Goal: Information Seeking & Learning: Learn about a topic

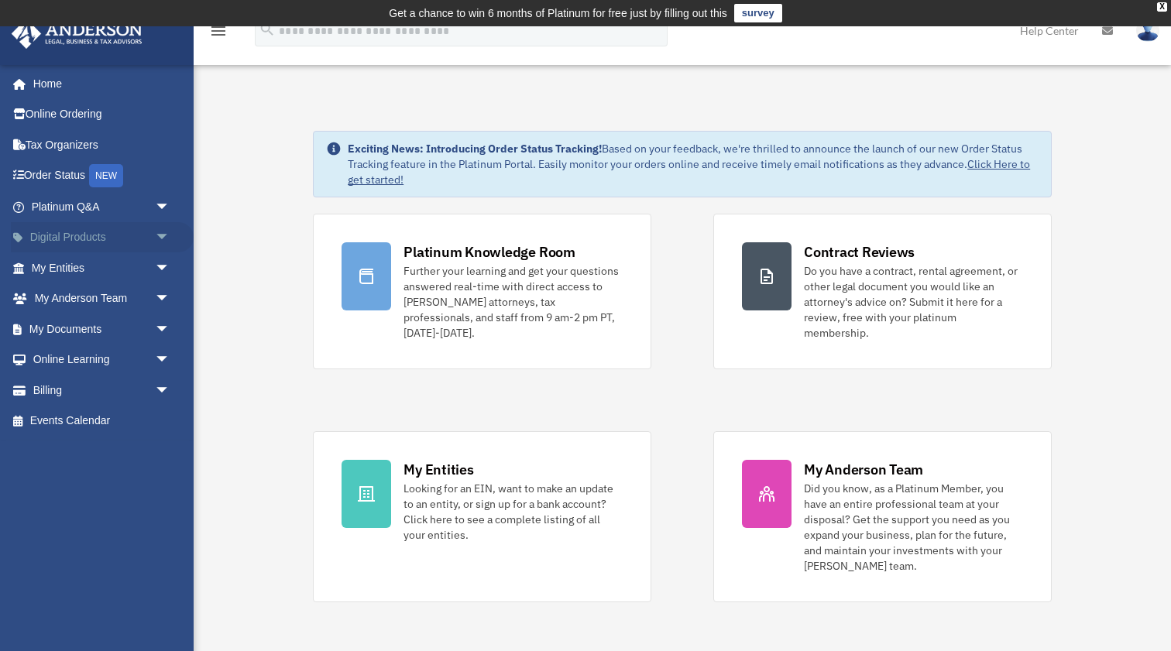
click at [167, 235] on span "arrow_drop_down" at bounding box center [170, 238] width 31 height 32
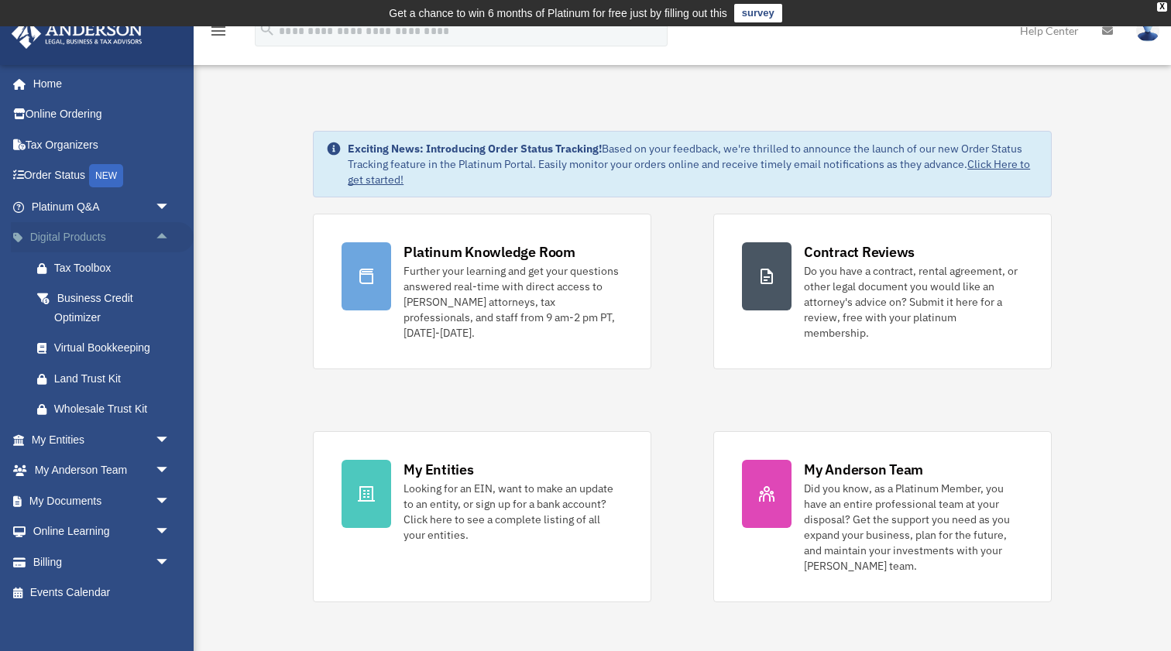
click at [167, 235] on span "arrow_drop_up" at bounding box center [170, 238] width 31 height 32
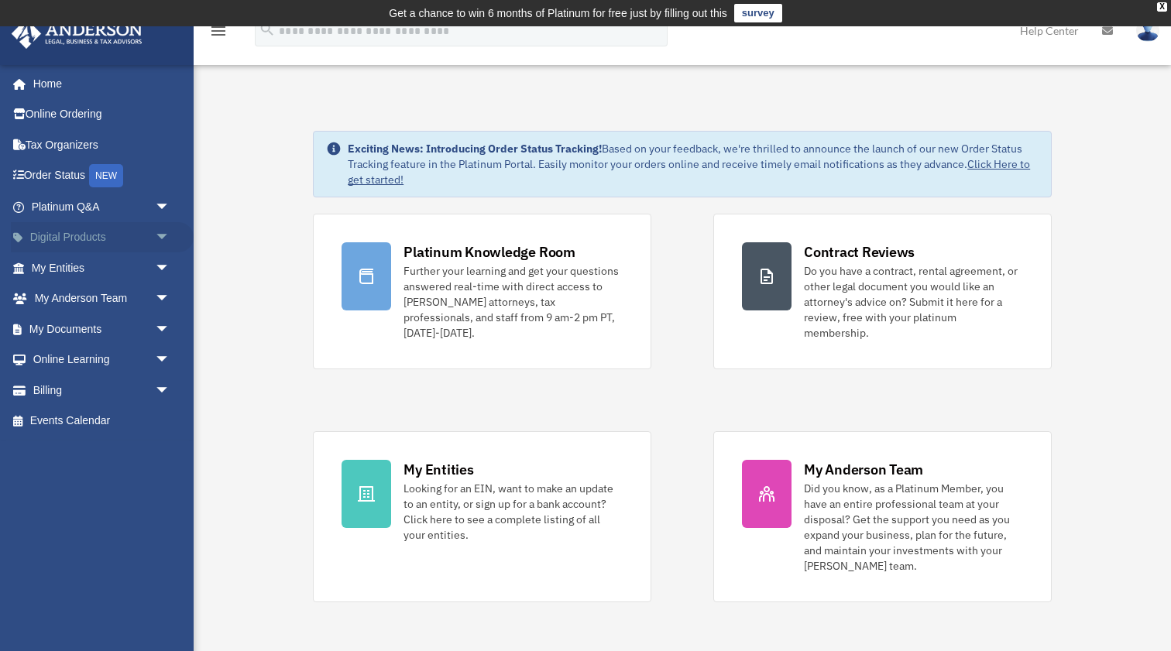
click at [167, 235] on span "arrow_drop_down" at bounding box center [170, 238] width 31 height 32
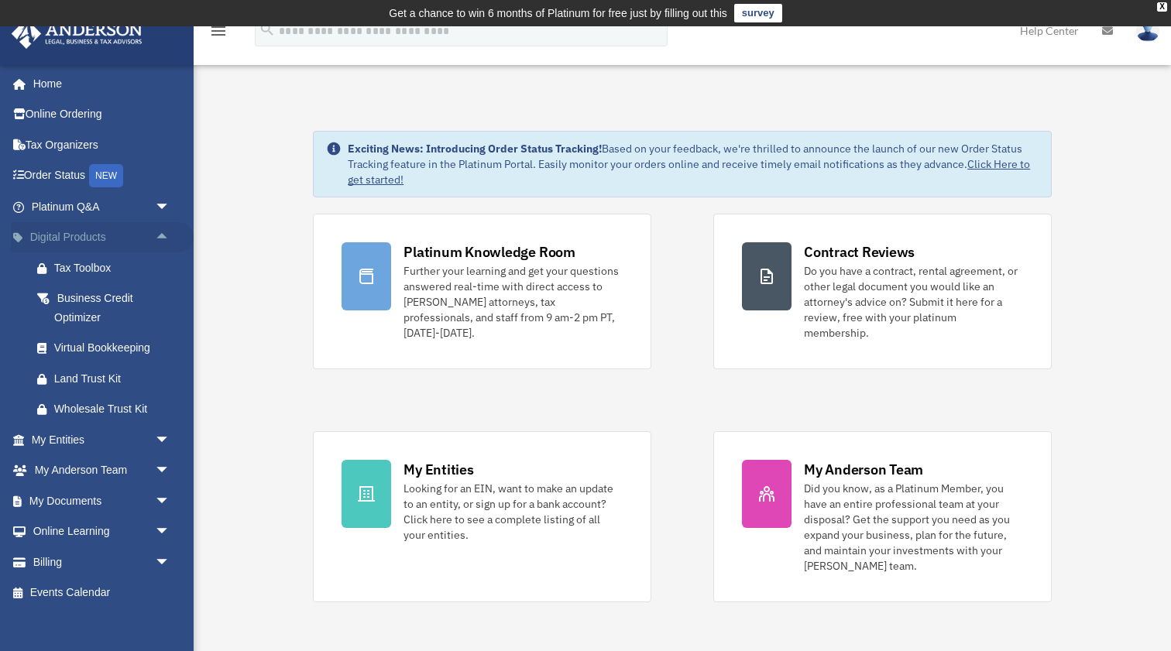
click at [167, 235] on span "arrow_drop_up" at bounding box center [170, 238] width 31 height 32
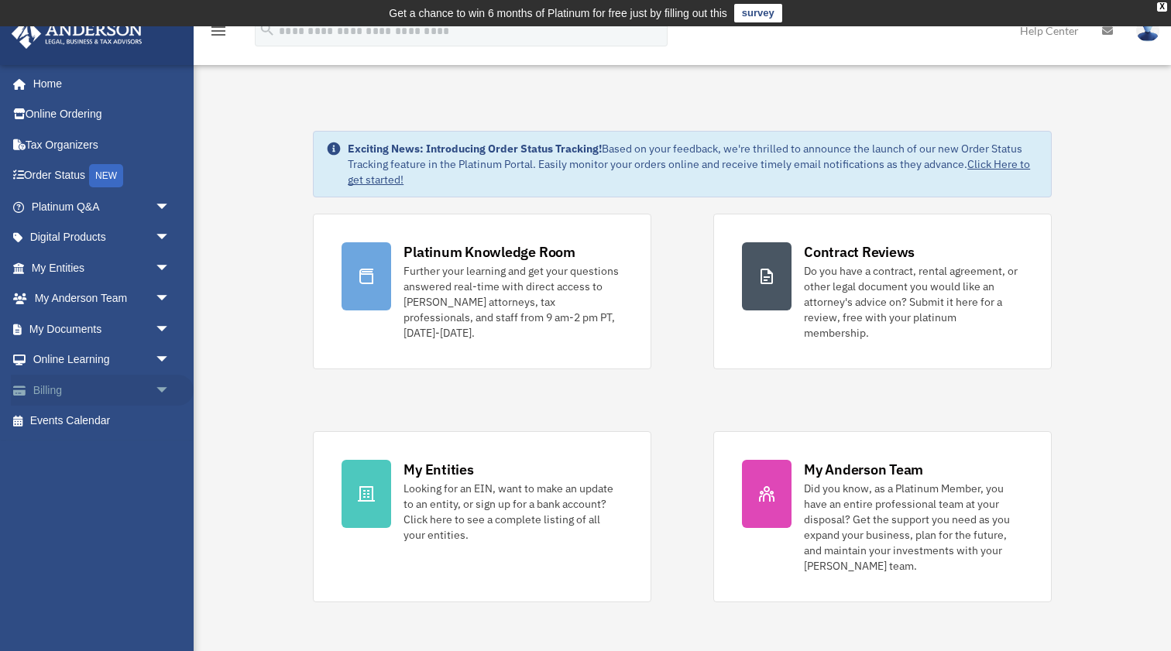
click at [160, 383] on span "arrow_drop_down" at bounding box center [170, 391] width 31 height 32
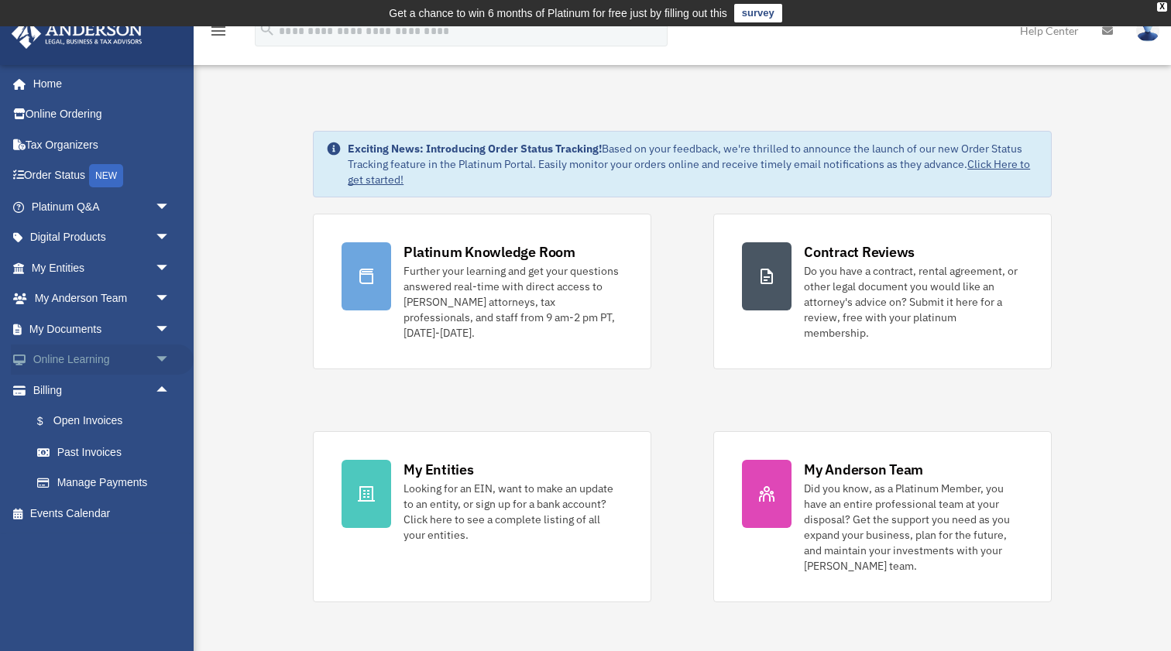
click at [137, 356] on link "Online Learning arrow_drop_down" at bounding box center [102, 360] width 183 height 31
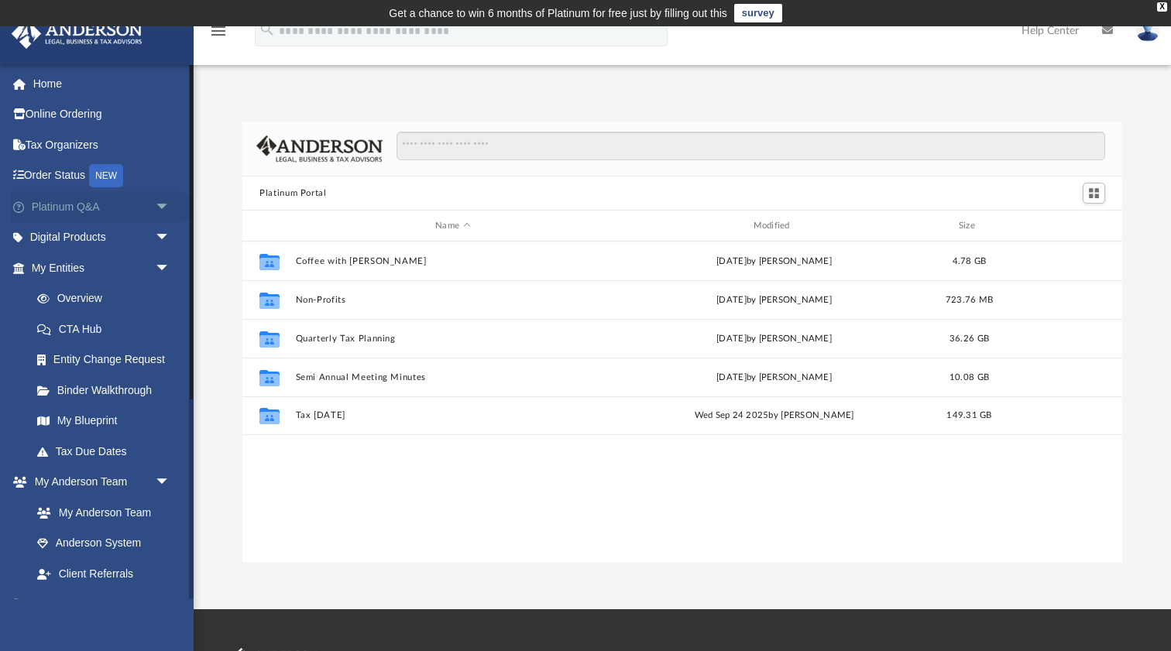
click at [162, 209] on span "arrow_drop_down" at bounding box center [170, 207] width 31 height 32
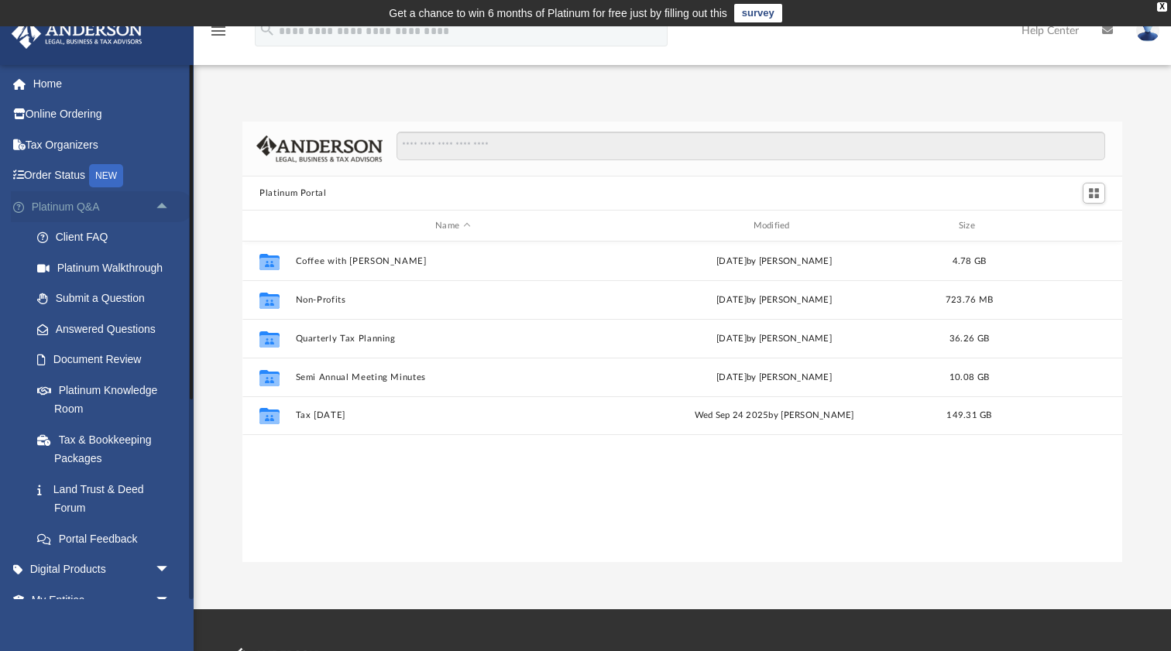
click at [161, 204] on span "arrow_drop_up" at bounding box center [170, 207] width 31 height 32
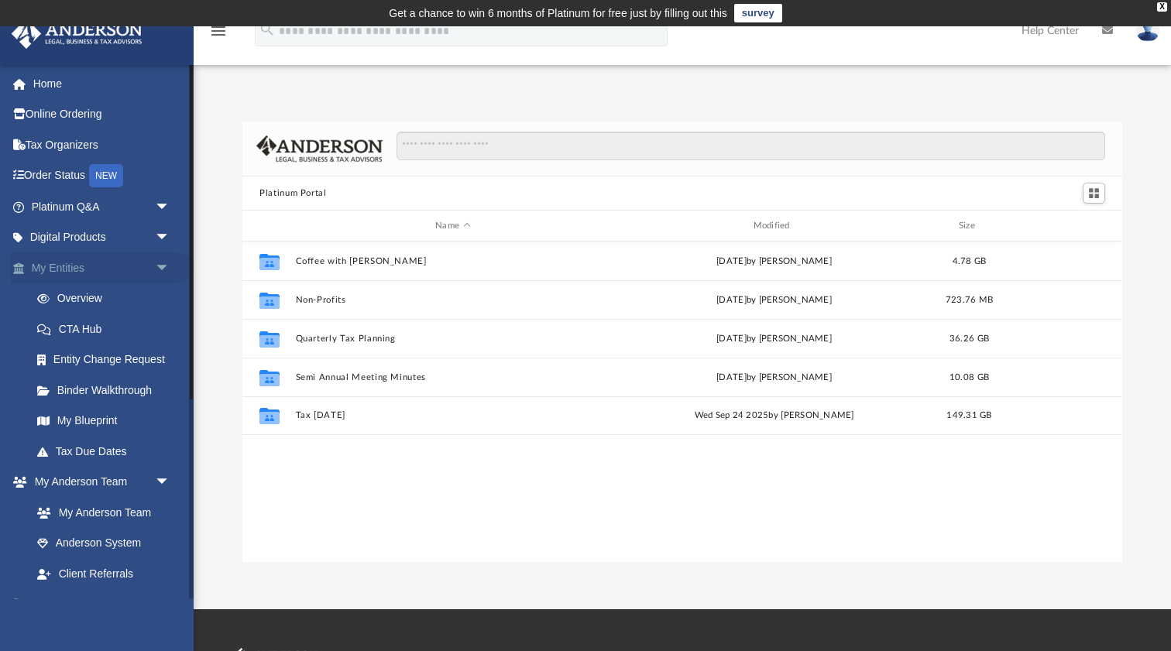
click at [165, 262] on span "arrow_drop_down" at bounding box center [170, 269] width 31 height 32
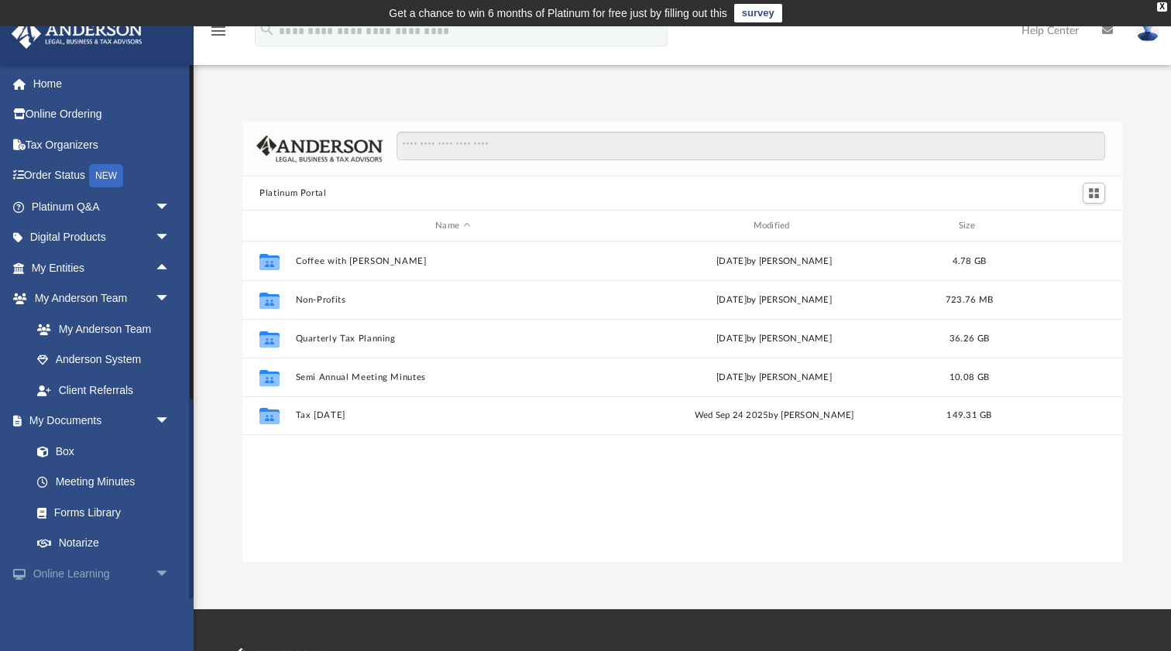
click at [83, 564] on link "Online Learning arrow_drop_down" at bounding box center [102, 573] width 183 height 31
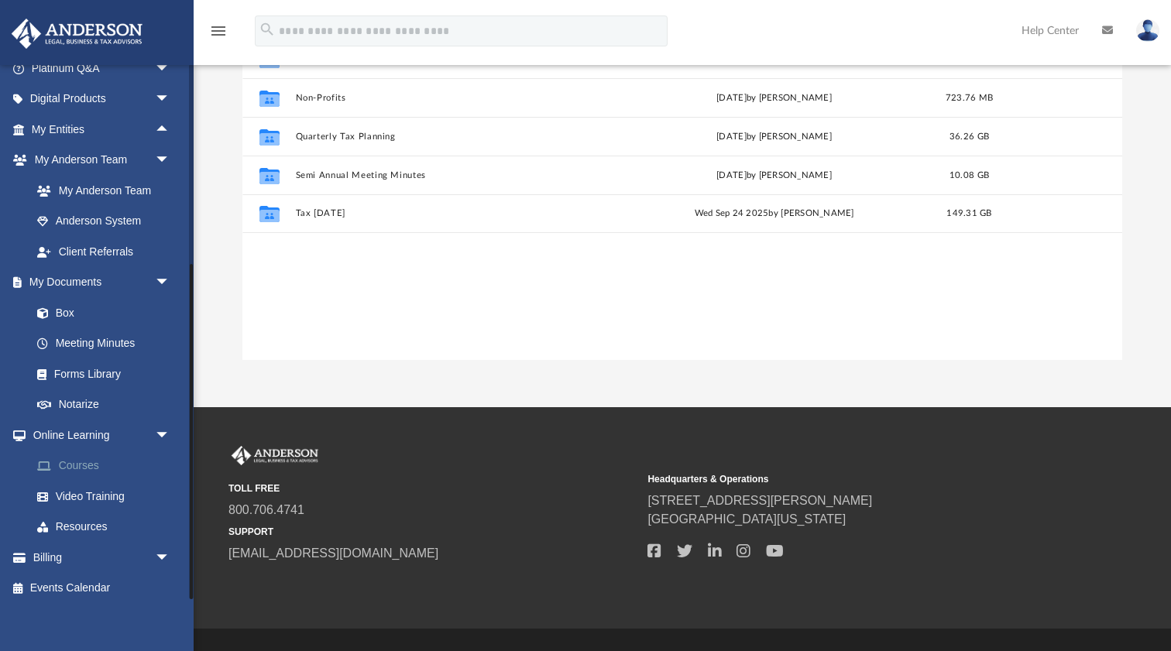
scroll to position [138, 0]
click at [68, 467] on link "Courses" at bounding box center [108, 467] width 172 height 31
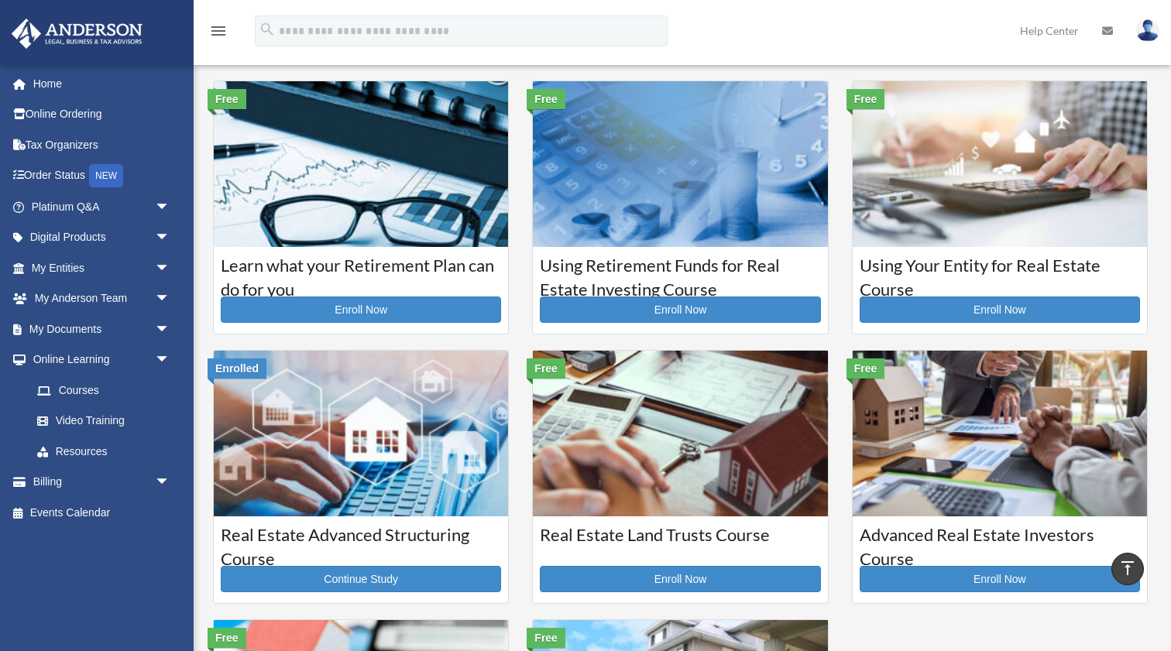
scroll to position [33, 0]
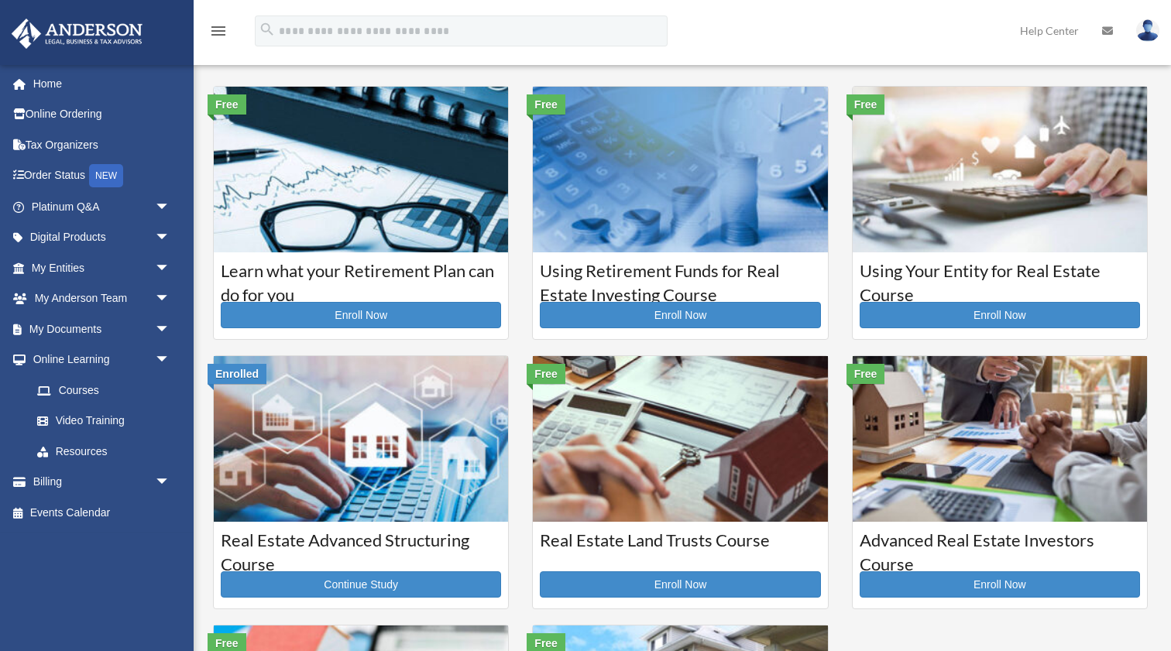
click at [396, 490] on img at bounding box center [361, 439] width 294 height 166
click at [388, 577] on link "Continue Study" at bounding box center [361, 585] width 280 height 26
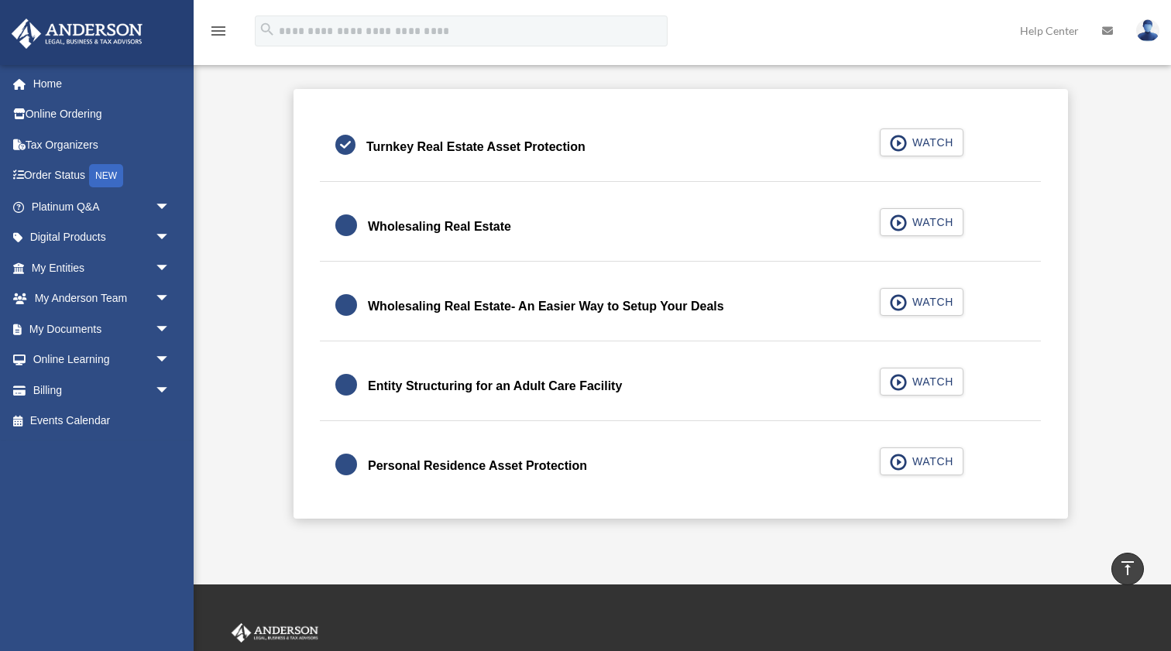
scroll to position [400, 0]
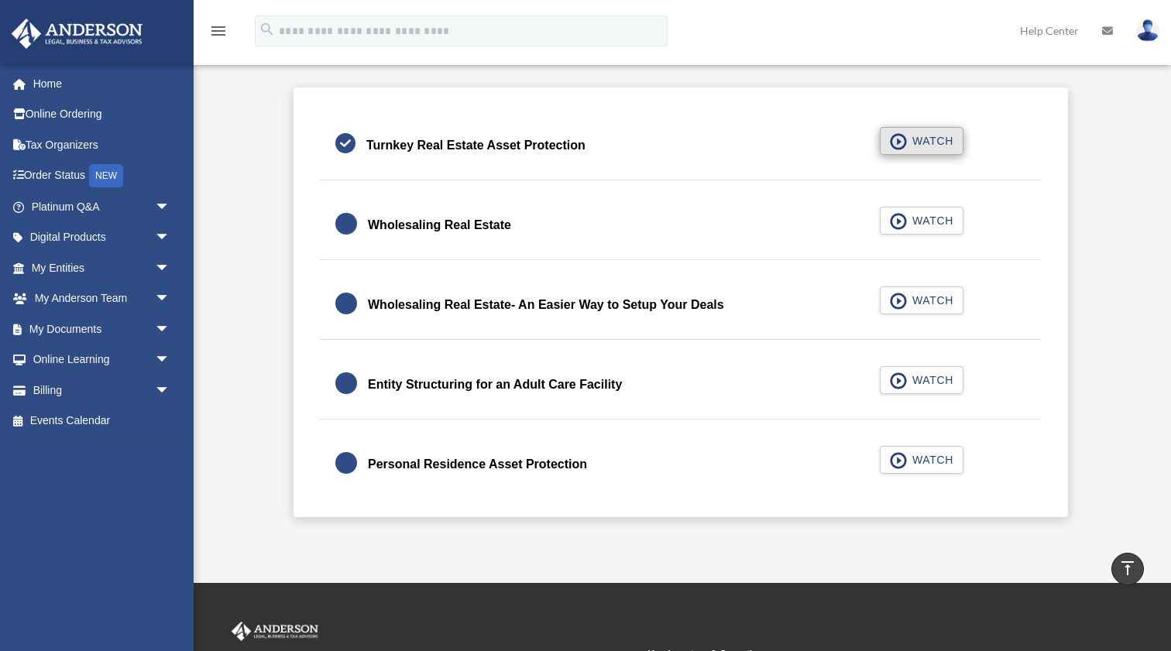
click at [922, 149] on button "WATCH" at bounding box center [922, 141] width 84 height 28
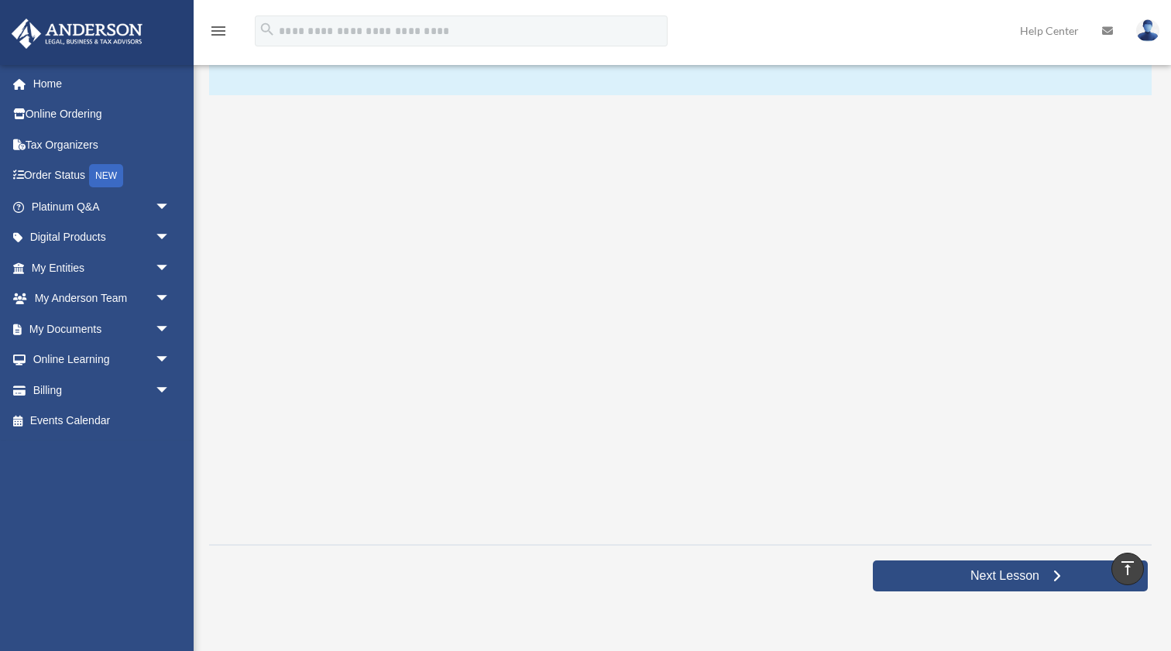
scroll to position [223, 0]
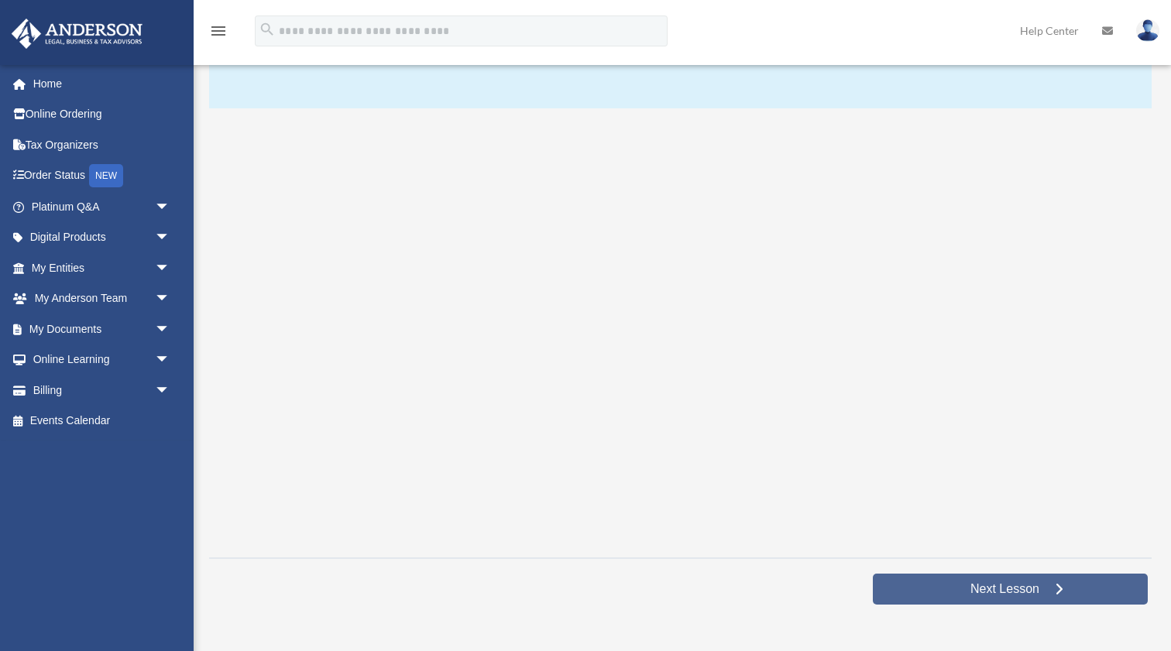
click at [954, 586] on link "Next Lesson" at bounding box center [1010, 589] width 275 height 31
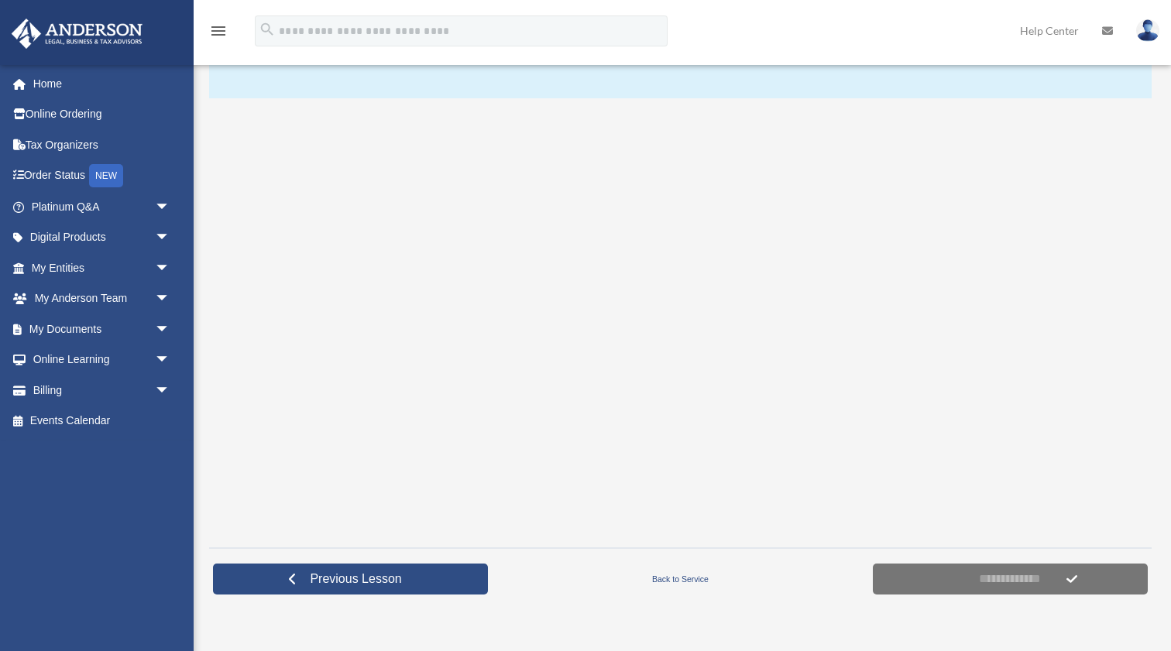
scroll to position [236, 0]
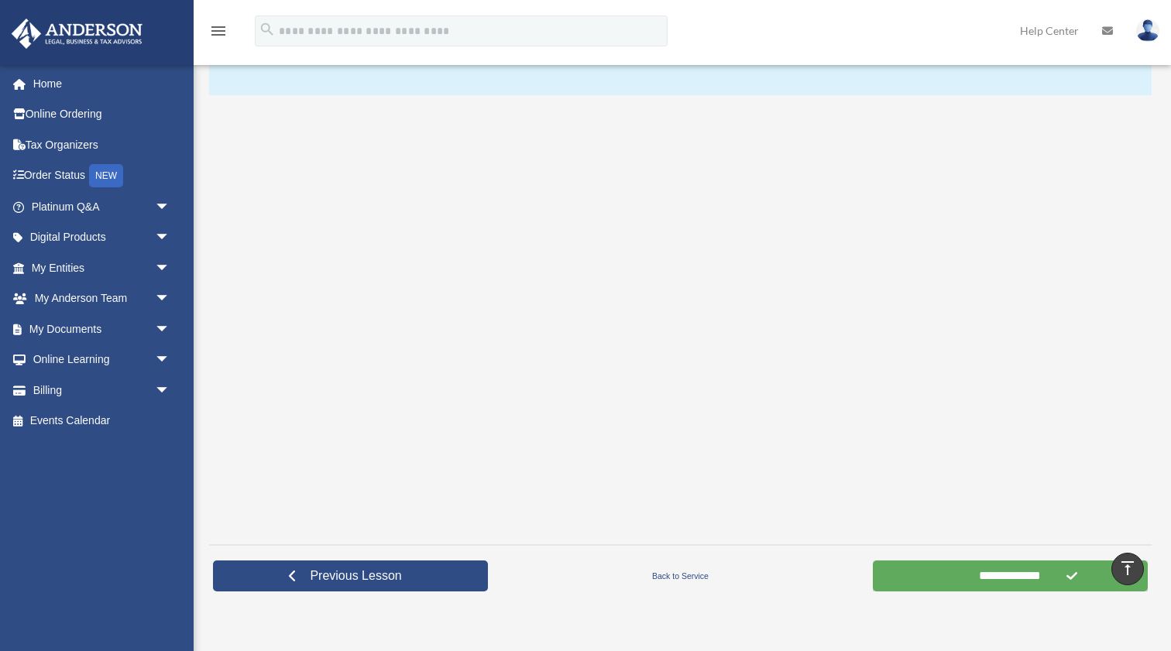
click at [1012, 575] on input "**********" at bounding box center [1010, 576] width 275 height 31
click at [995, 572] on input "**********" at bounding box center [1010, 576] width 275 height 31
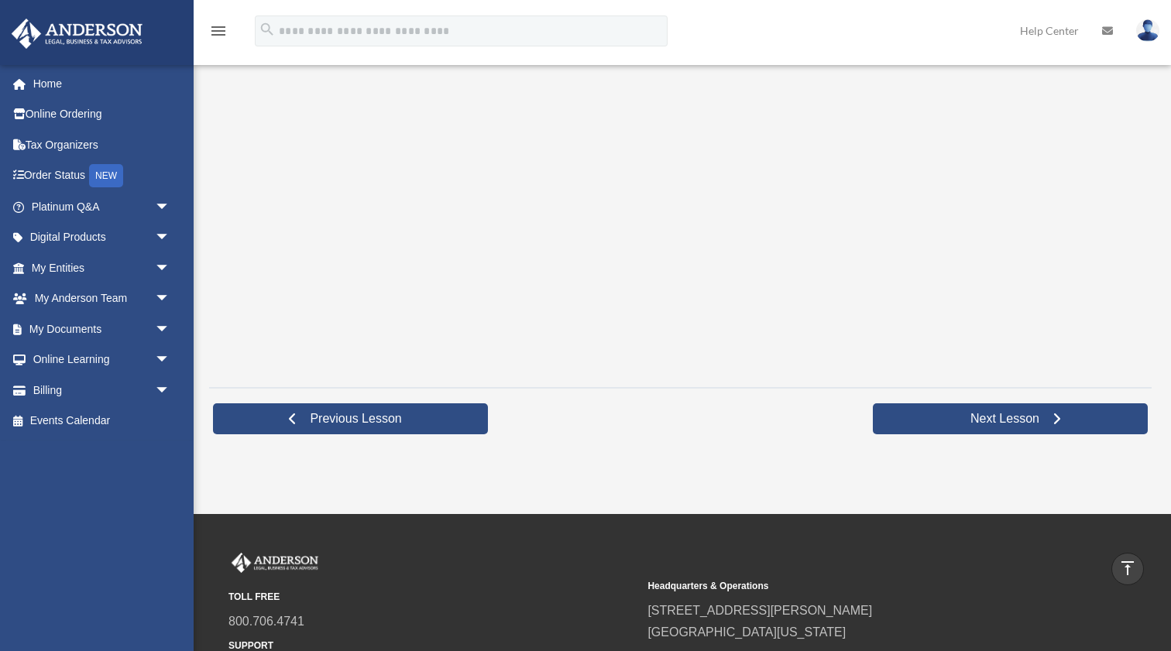
scroll to position [286, 0]
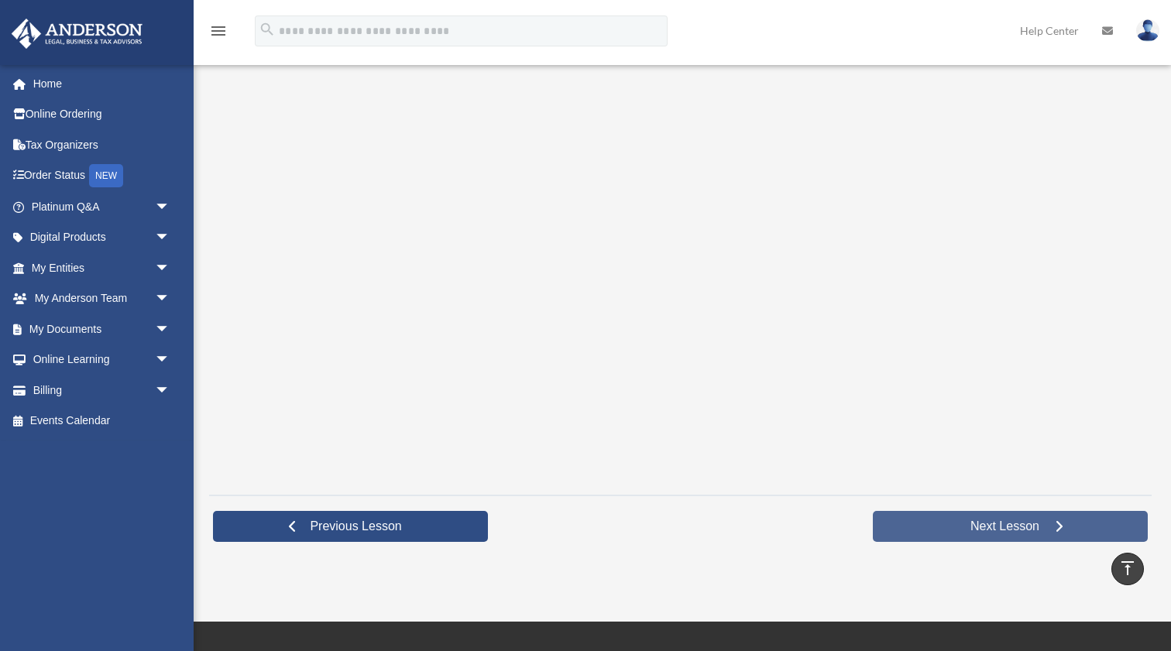
click at [1060, 529] on span at bounding box center [1059, 526] width 11 height 11
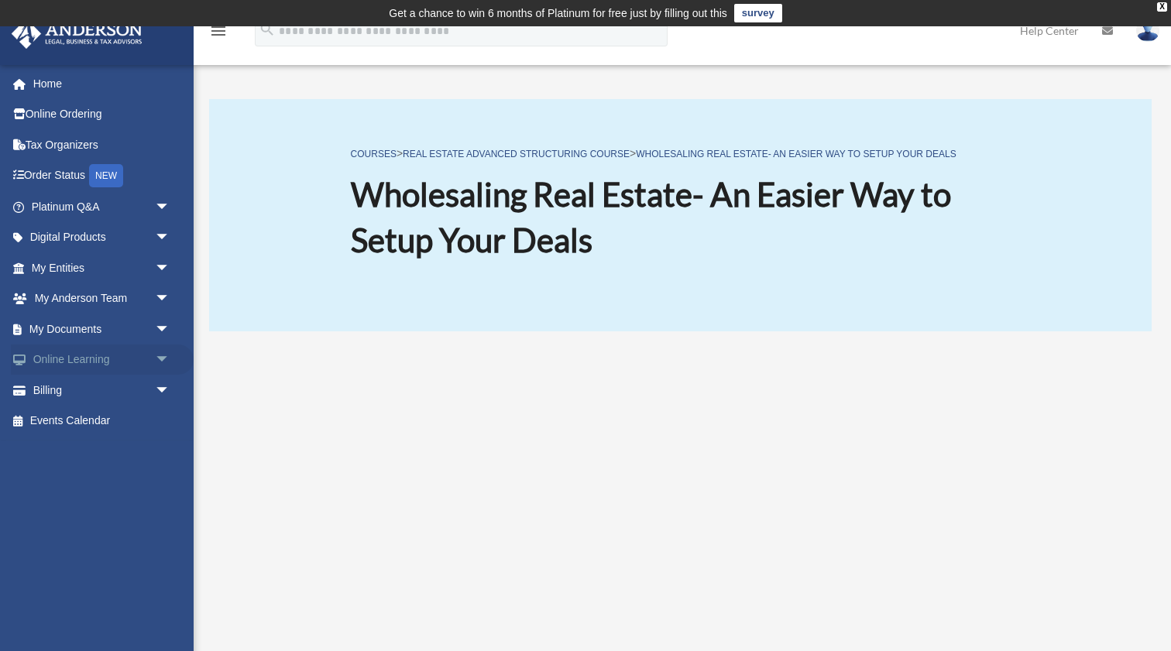
click at [157, 358] on span "arrow_drop_down" at bounding box center [170, 361] width 31 height 32
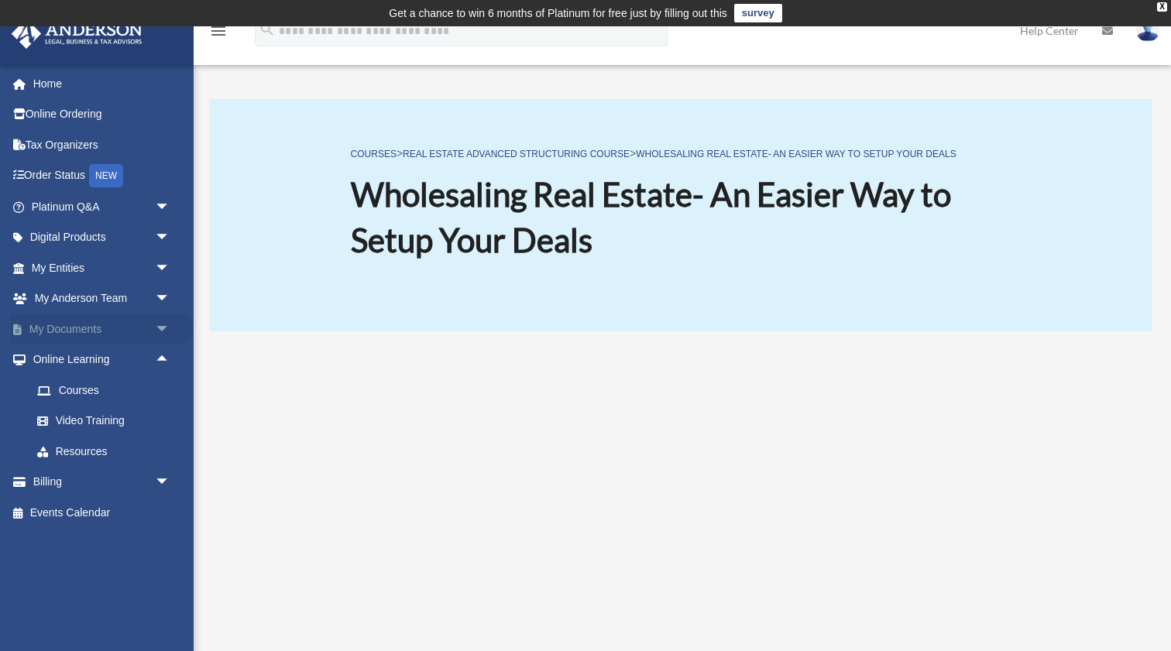
click at [141, 325] on link "My Documents arrow_drop_down" at bounding box center [102, 329] width 183 height 31
click at [155, 328] on span "arrow_drop_down" at bounding box center [170, 330] width 31 height 32
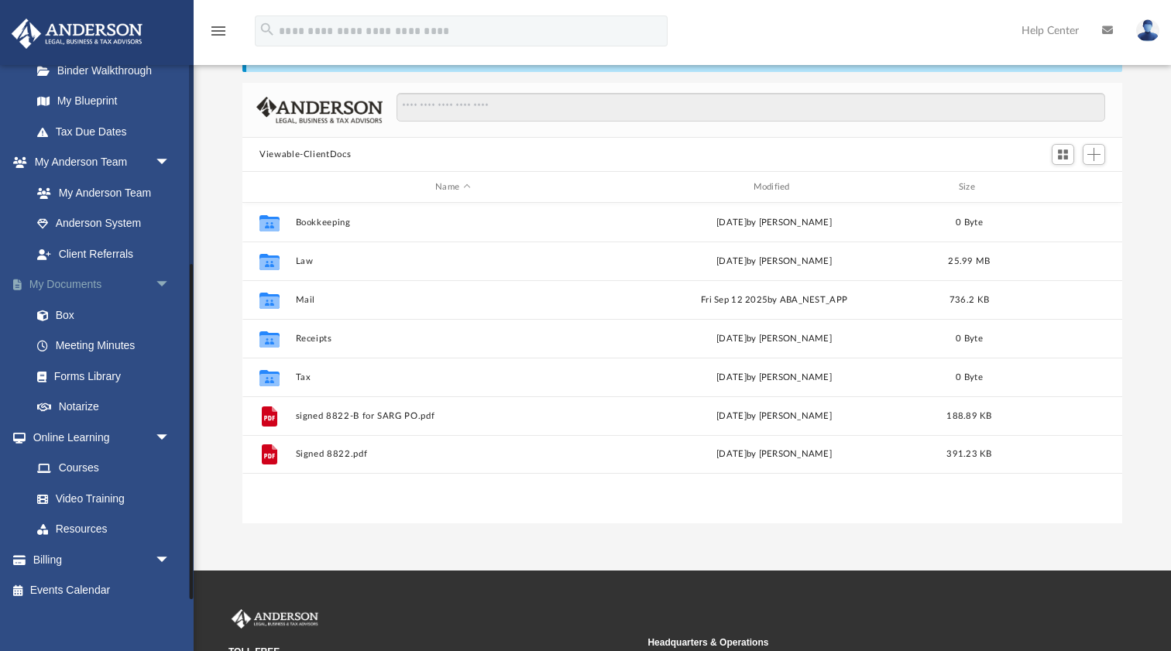
scroll to position [319, 0]
click at [87, 456] on link "Courses" at bounding box center [108, 469] width 172 height 31
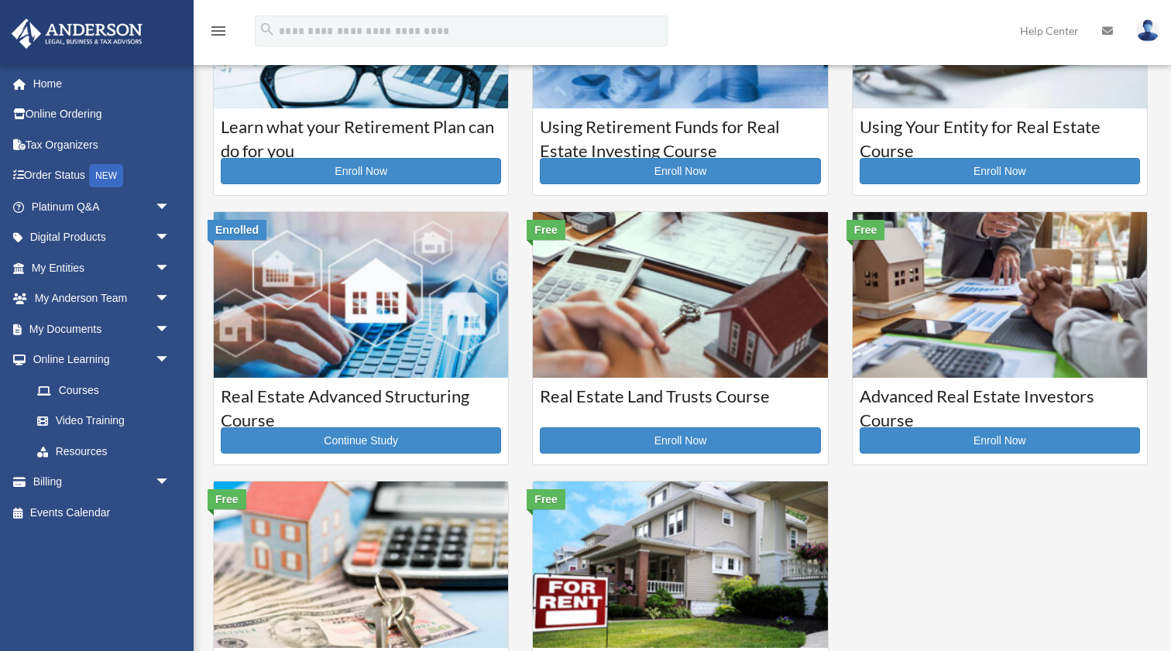
scroll to position [185, 0]
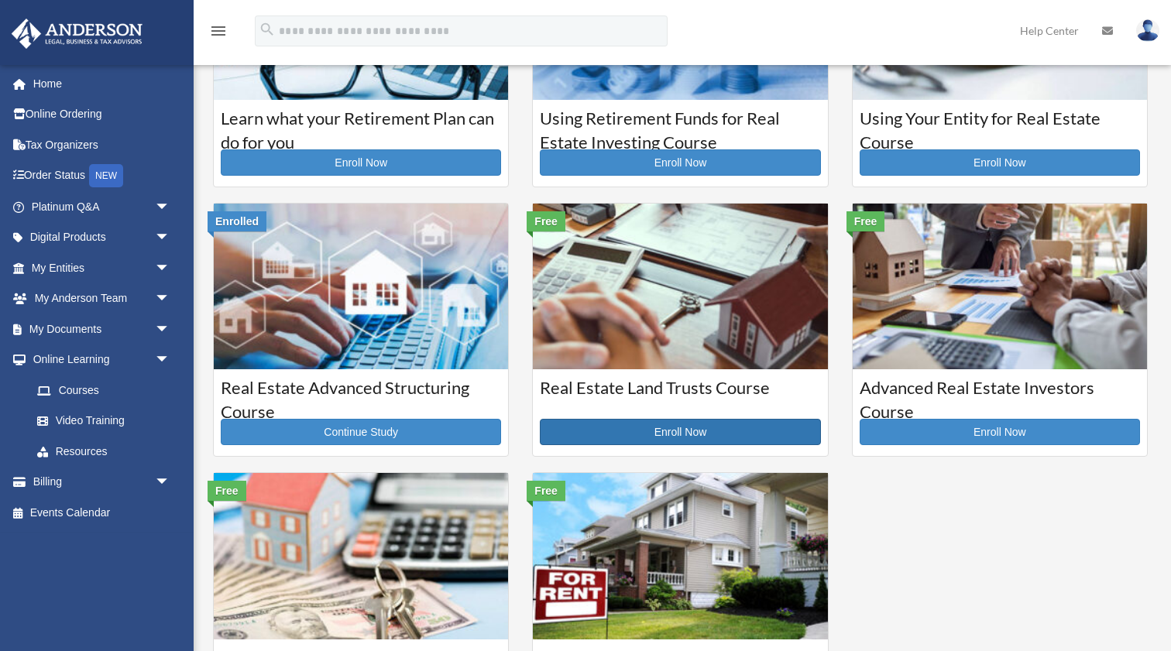
click at [620, 432] on link "Enroll Now" at bounding box center [680, 432] width 280 height 26
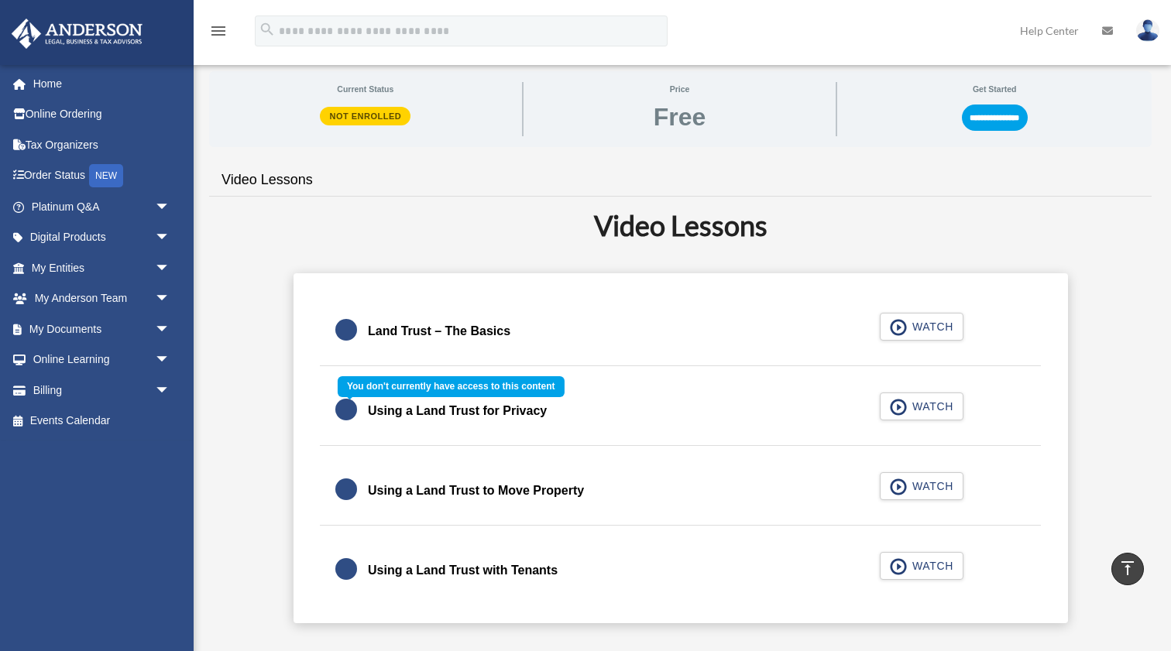
scroll to position [287, 0]
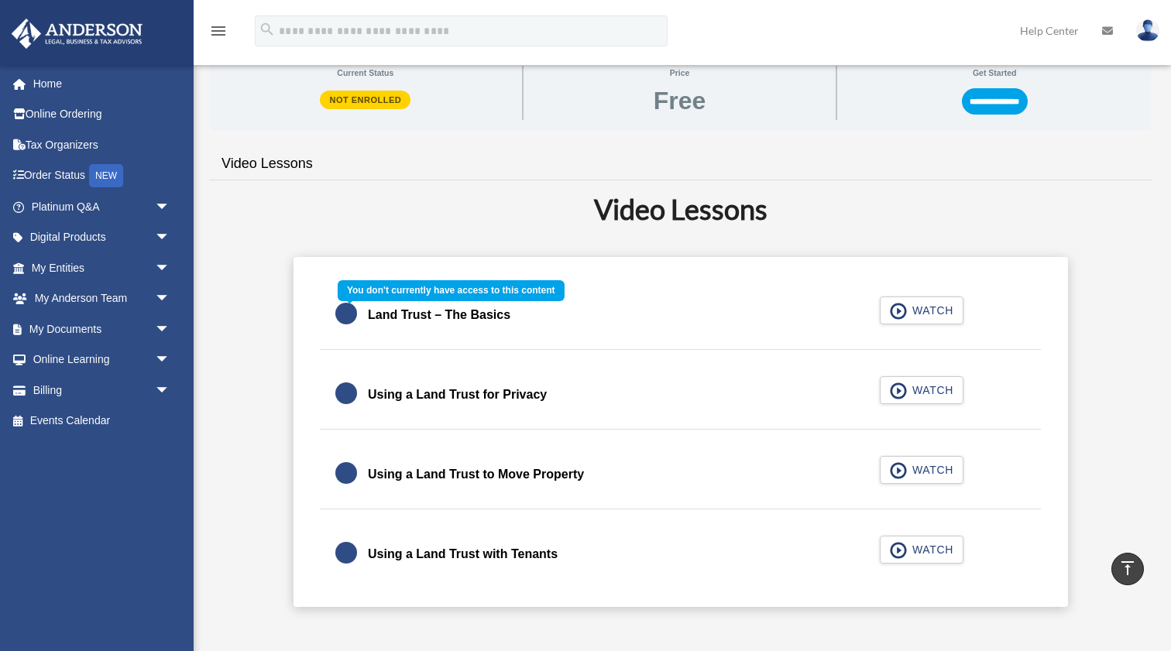
click at [898, 305] on div "Land Trust – The Basics WATCH" at bounding box center [680, 315] width 759 height 69
click at [901, 309] on div "Land Trust – The Basics WATCH" at bounding box center [680, 315] width 759 height 69
click at [441, 310] on div "Land Trust – The Basics WATCH" at bounding box center [680, 315] width 759 height 69
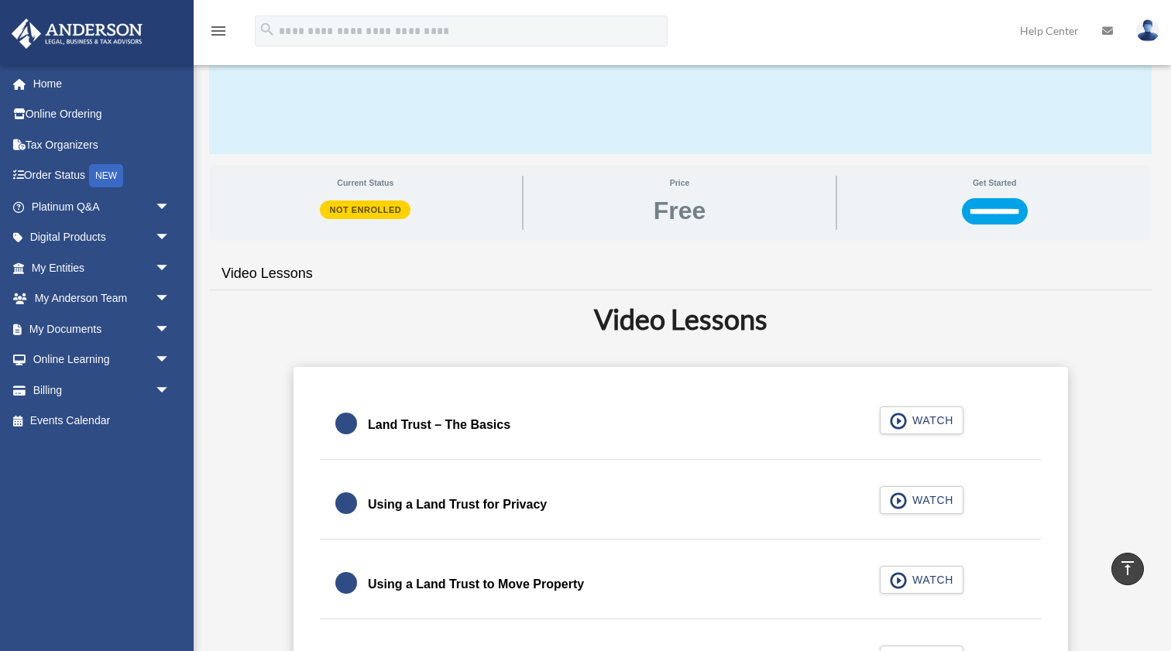
scroll to position [98, 0]
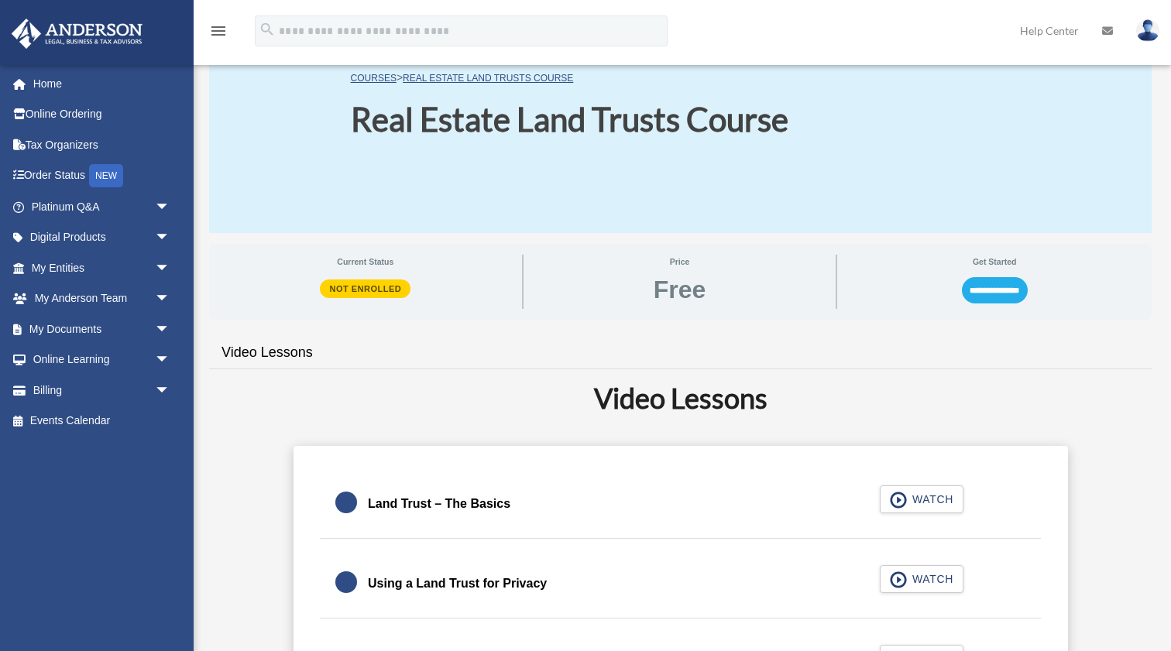
click at [996, 290] on input "**********" at bounding box center [995, 290] width 66 height 26
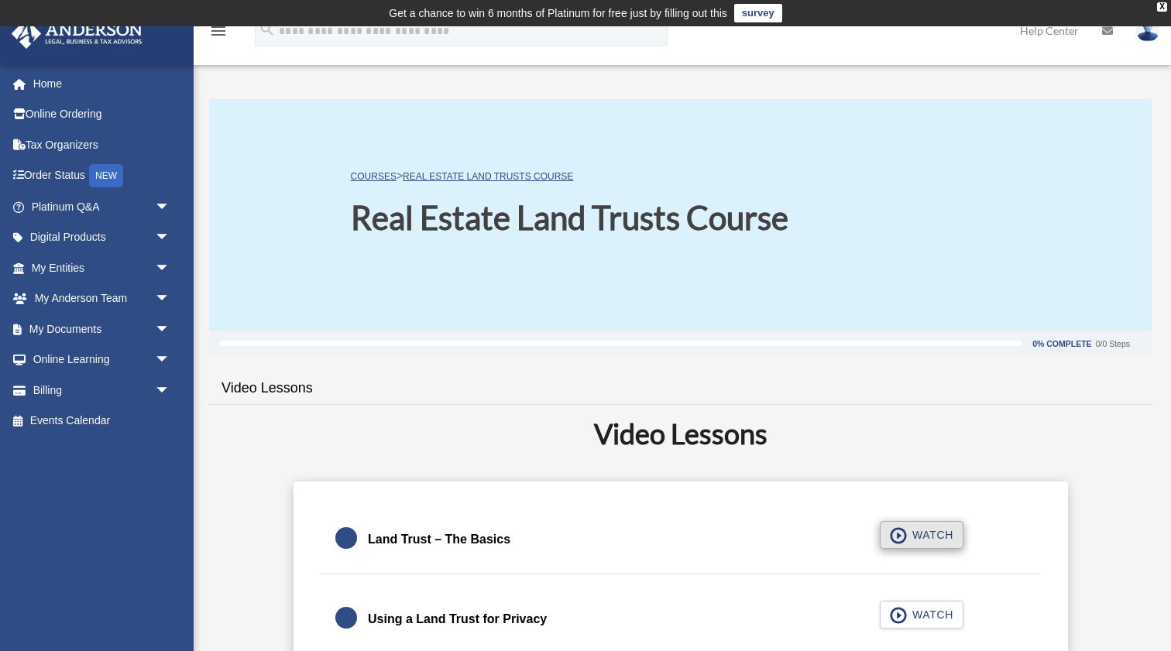
click at [922, 533] on span "WATCH" at bounding box center [931, 534] width 46 height 15
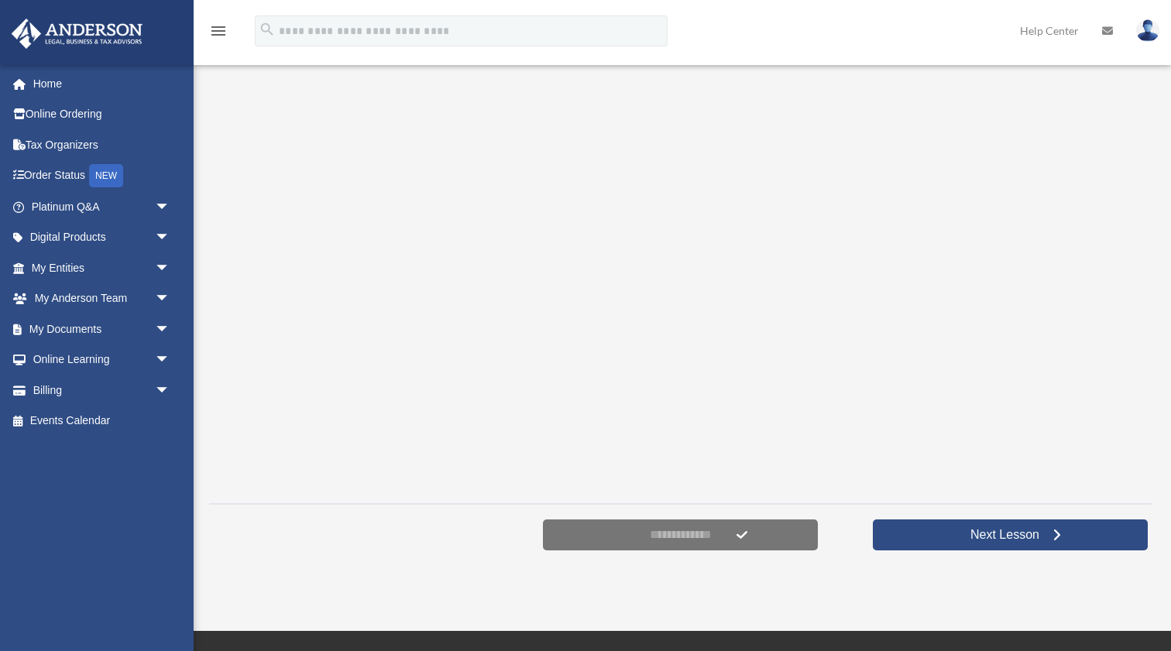
scroll to position [273, 0]
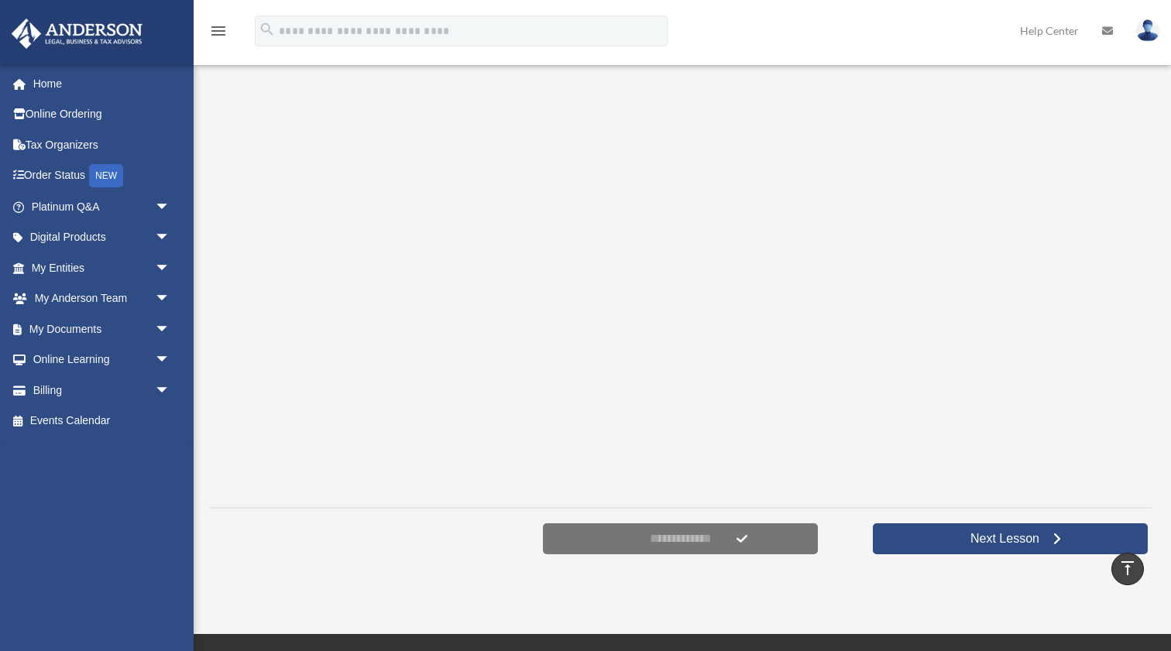
click at [1139, 299] on div at bounding box center [680, 282] width 943 height 427
